Goal: Use online tool/utility

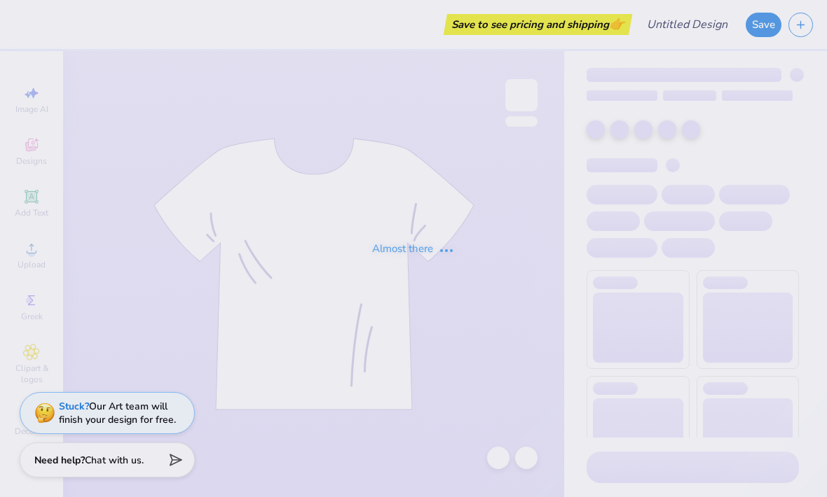
click at [675, 4] on div "Almost there" at bounding box center [413, 248] width 827 height 497
